Goal: Task Accomplishment & Management: Complete application form

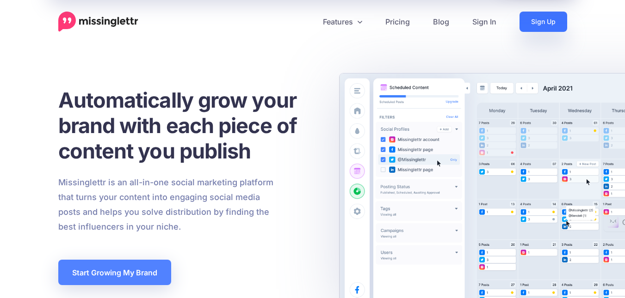
click at [540, 21] on link "Sign Up" at bounding box center [543, 22] width 48 height 20
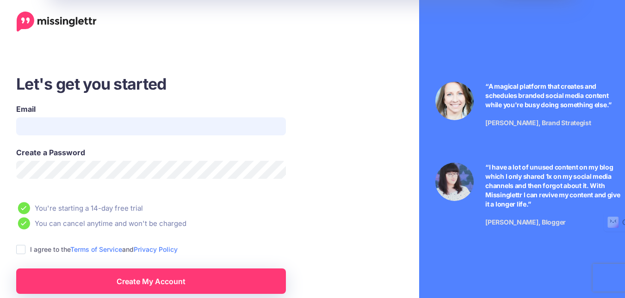
click at [43, 124] on input "Email" at bounding box center [151, 126] width 270 height 18
click at [38, 124] on input "Email" at bounding box center [151, 126] width 270 height 18
type input "*"
type input "**********"
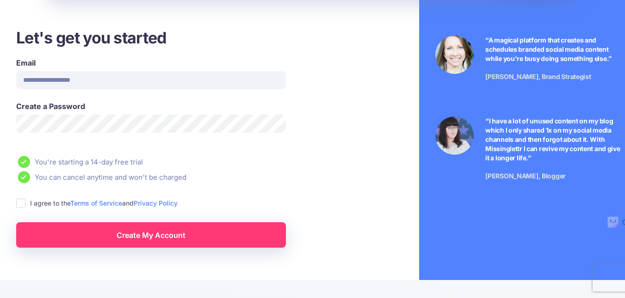
scroll to position [92, 0]
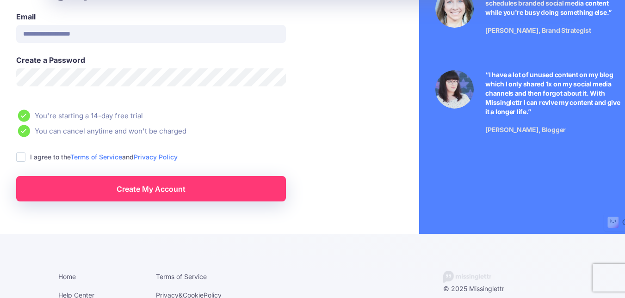
drag, startPoint x: 18, startPoint y: 159, endPoint x: 180, endPoint y: 209, distance: 170.4
click at [18, 159] on ins at bounding box center [20, 157] width 9 height 9
click at [175, 194] on link "Create My Account" at bounding box center [151, 188] width 270 height 25
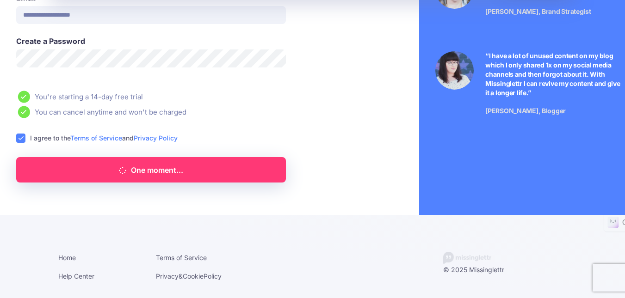
scroll to position [0, 0]
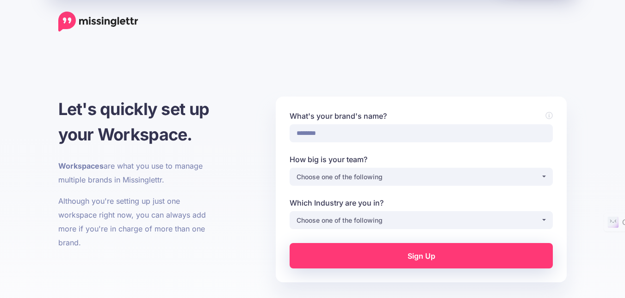
type input "********"
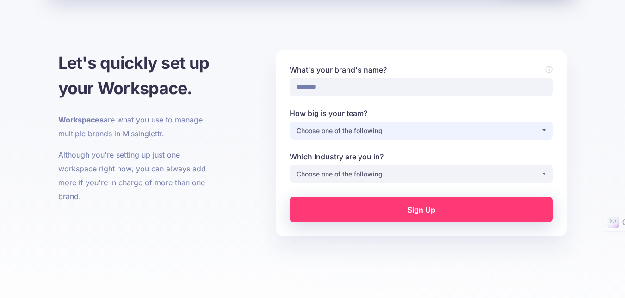
click at [330, 139] on button "Choose one of the following" at bounding box center [420, 131] width 263 height 18
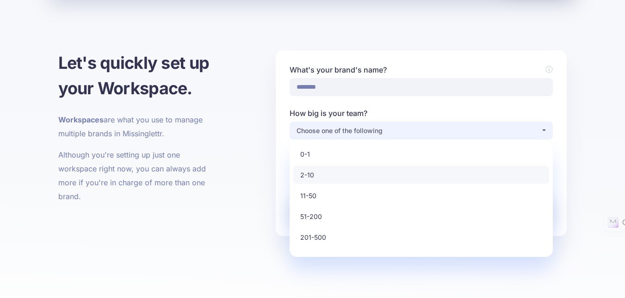
click at [318, 178] on link "2-10" at bounding box center [421, 175] width 256 height 18
select select "*"
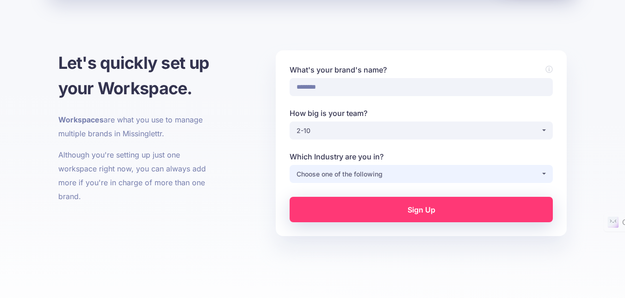
click at [327, 172] on div "Choose one of the following" at bounding box center [418, 174] width 244 height 11
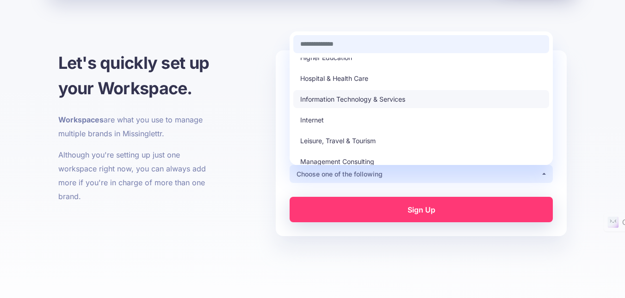
scroll to position [139, 0]
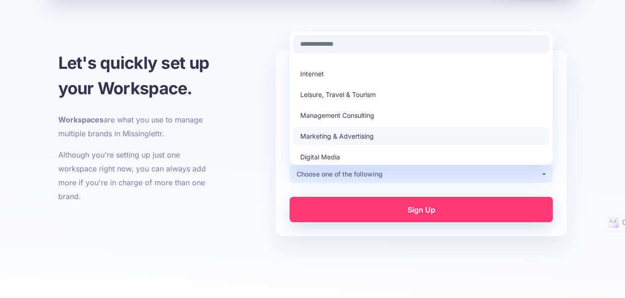
click at [339, 130] on link "Marketing & Advertising" at bounding box center [421, 136] width 256 height 18
select select "*********"
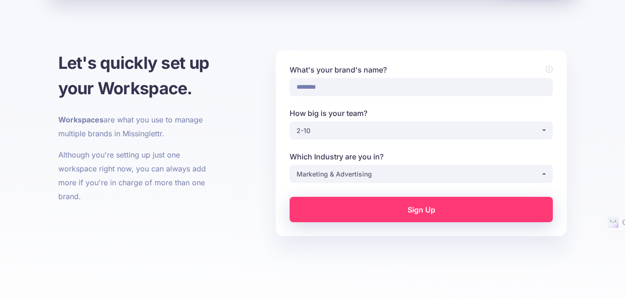
click at [357, 199] on link "Sign Up" at bounding box center [420, 209] width 263 height 25
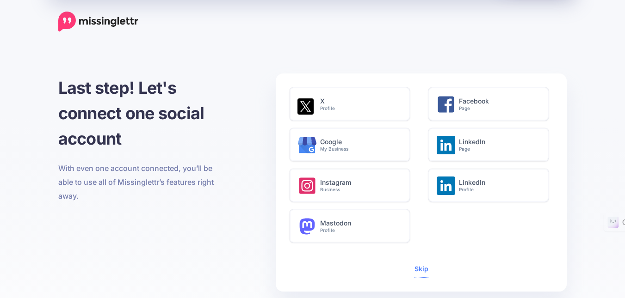
scroll to position [92, 0]
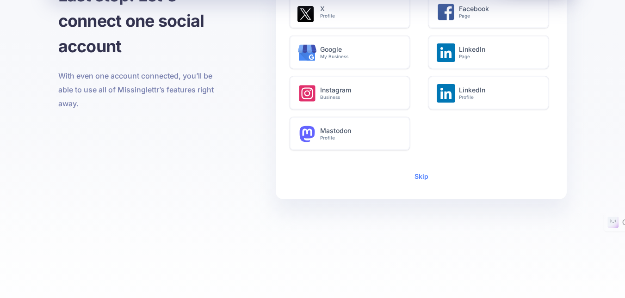
click at [413, 179] on div "Skip" at bounding box center [420, 177] width 263 height 16
click at [420, 178] on link "Skip" at bounding box center [421, 176] width 14 height 8
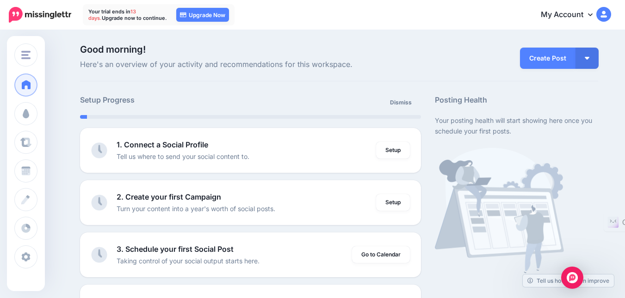
click at [581, 21] on link "My Account" at bounding box center [571, 15] width 80 height 23
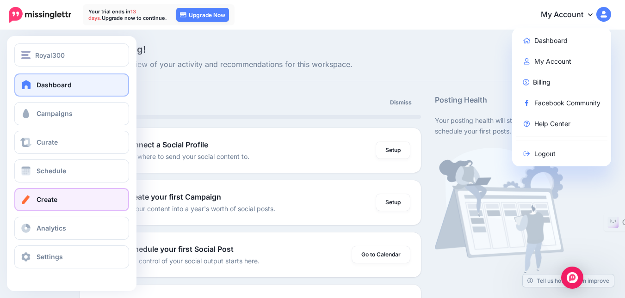
scroll to position [46, 0]
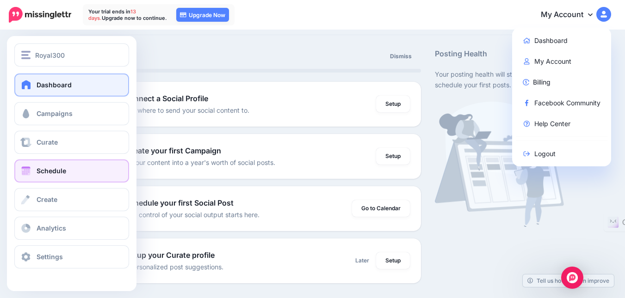
click at [81, 165] on link "Schedule" at bounding box center [71, 171] width 115 height 23
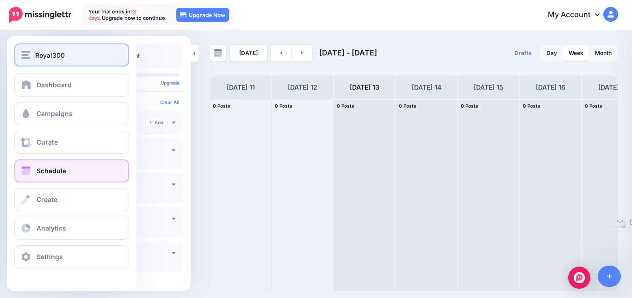
click at [60, 54] on span "Royal300" at bounding box center [50, 55] width 30 height 11
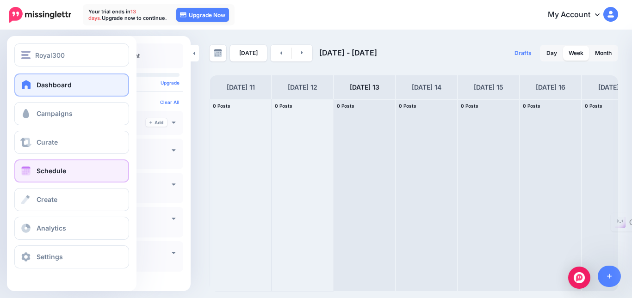
click at [22, 81] on span at bounding box center [26, 84] width 12 height 9
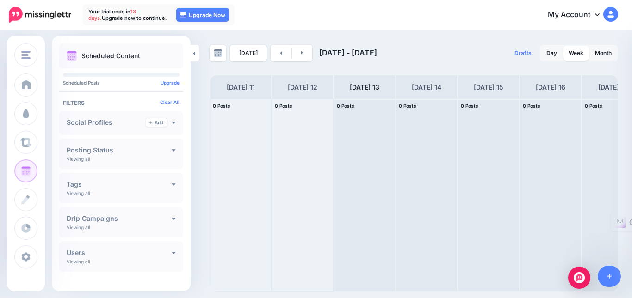
click at [600, 21] on link "My Account" at bounding box center [578, 15] width 80 height 23
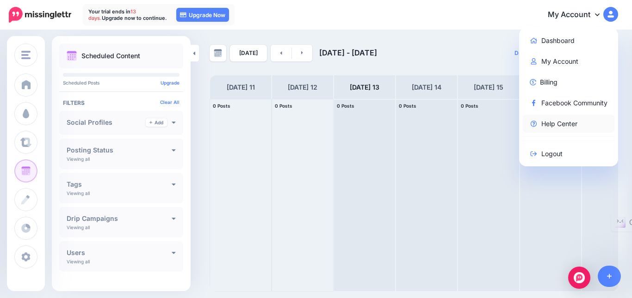
click at [555, 123] on link "Help Center" at bounding box center [568, 124] width 92 height 18
